Goal: Information Seeking & Learning: Learn about a topic

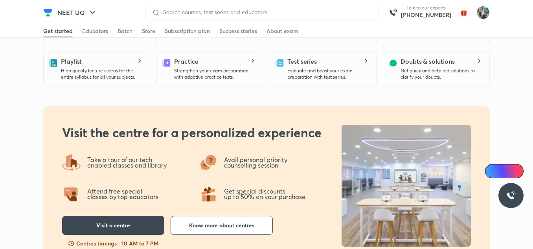
scroll to position [467, 0]
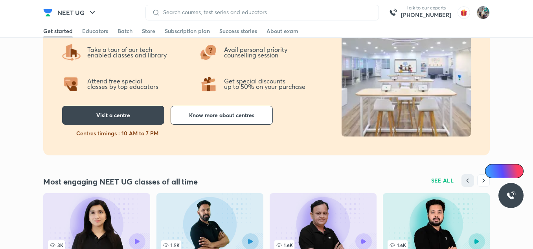
scroll to position [371, 0]
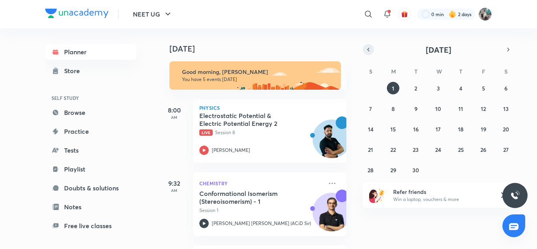
click at [369, 51] on icon "button" at bounding box center [369, 49] width 2 height 3
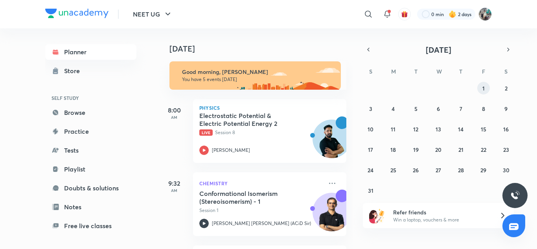
click at [487, 86] on button "1" at bounding box center [484, 88] width 13 height 13
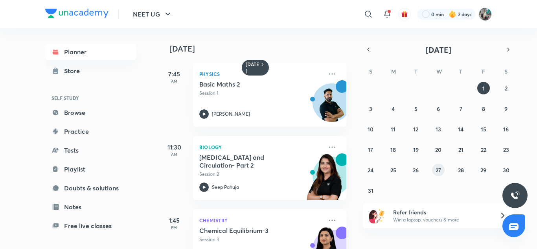
click at [437, 171] on abbr "27" at bounding box center [439, 169] width 6 height 7
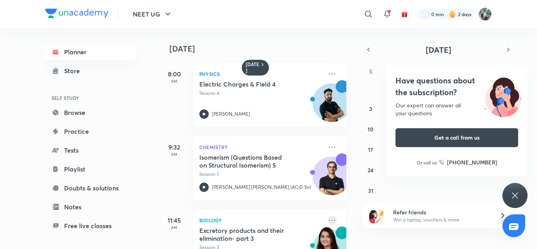
click at [329, 220] on icon at bounding box center [332, 220] width 6 height 1
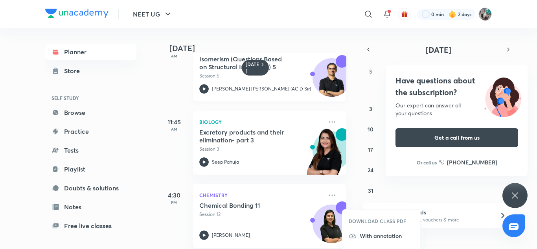
scroll to position [109, 0]
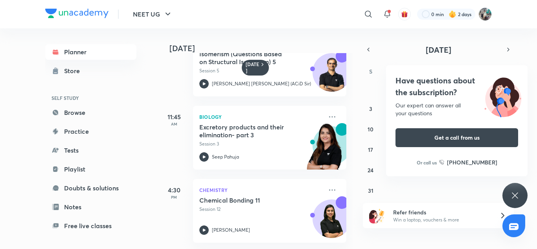
click at [425, 177] on div "27 28 29 30 31 1 2 3 4 5 6 7 8 9 10 11 12 13 14 15 16 17 18 19 20 21 22 23 24 2…" at bounding box center [438, 139] width 151 height 115
click at [513, 190] on div "Have questions about the subscription? Our expert can answer all your questions…" at bounding box center [515, 195] width 25 height 25
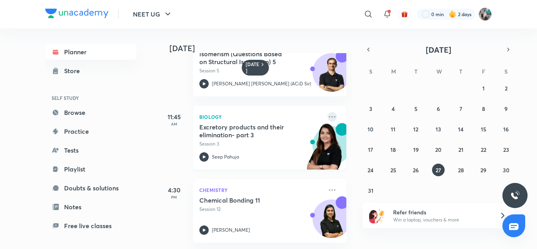
click at [329, 112] on icon at bounding box center [332, 116] width 9 height 9
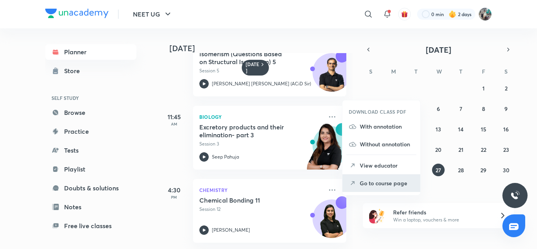
click at [394, 181] on p "Go to course page" at bounding box center [387, 183] width 54 height 8
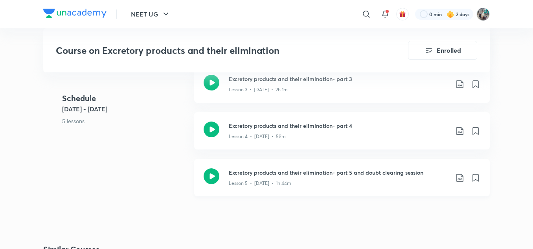
scroll to position [572, 0]
click at [322, 174] on h3 "Excretory products and their elimination- part 5 and doubt clearing session" at bounding box center [339, 172] width 220 height 8
click at [460, 177] on icon at bounding box center [460, 177] width 9 height 9
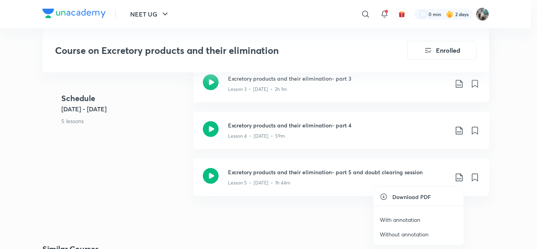
click at [408, 217] on p "With annotation" at bounding box center [400, 220] width 41 height 8
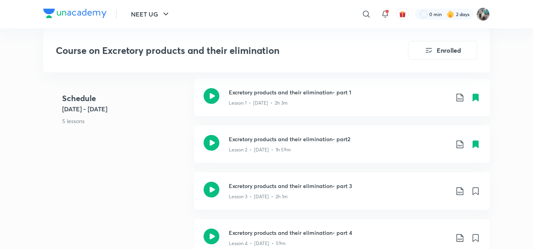
scroll to position [460, 0]
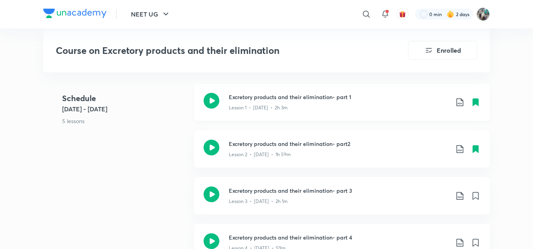
click at [458, 102] on icon at bounding box center [460, 102] width 9 height 9
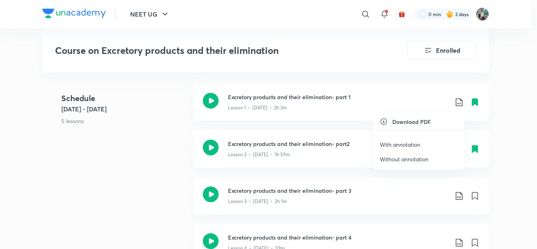
click at [422, 141] on li "With annotation" at bounding box center [419, 144] width 90 height 15
click at [400, 139] on li "With annotation" at bounding box center [419, 144] width 90 height 15
click at [398, 144] on p "With annotation" at bounding box center [400, 144] width 41 height 8
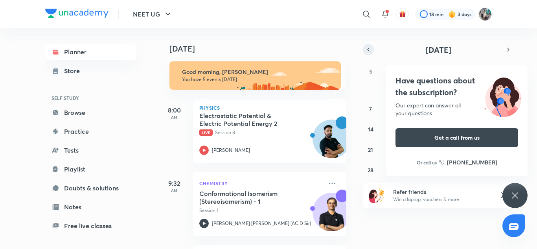
click at [365, 48] on button "button" at bounding box center [368, 49] width 11 height 11
click at [518, 205] on div "Have questions about the subscription? Our expert can answer all your questions…" at bounding box center [515, 195] width 25 height 25
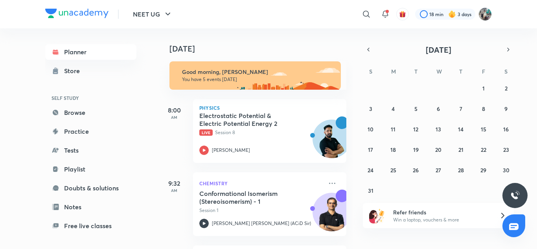
click at [513, 172] on div "27 28 29 30 31 1 2 3 4 5 6 7 8 9 10 11 12 13 14 15 16 17 18 19 20 21 22 23 24 2…" at bounding box center [438, 139] width 151 height 115
click at [511, 169] on button "30" at bounding box center [506, 170] width 13 height 13
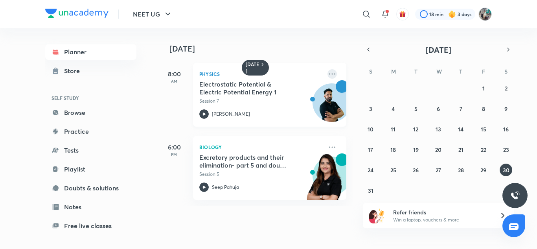
click at [331, 71] on icon at bounding box center [332, 73] width 9 height 9
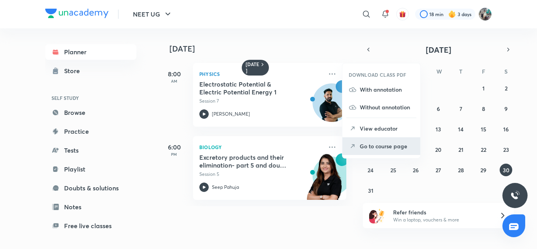
click at [375, 140] on li "Go to course page" at bounding box center [382, 146] width 78 height 18
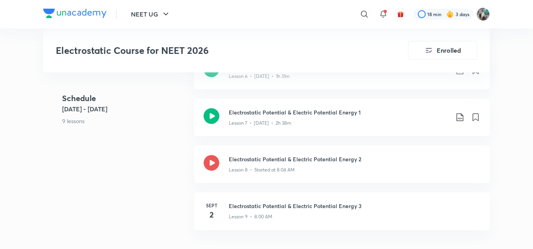
scroll to position [677, 0]
click at [325, 112] on h3 "Electrostatic Potential & Electric Potential Energy 1" at bounding box center [339, 112] width 220 height 8
